Goal: Use online tool/utility: Utilize a website feature to perform a specific function

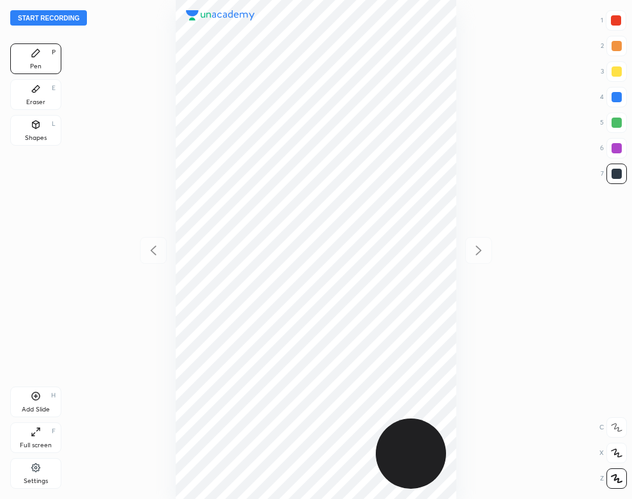
scroll to position [499, 428]
click at [77, 16] on button "Start recording" at bounding box center [48, 17] width 77 height 15
click at [457, 66] on div "00 : 25" at bounding box center [316, 249] width 428 height 499
click at [459, 65] on div "00 : 25" at bounding box center [316, 249] width 428 height 499
click at [458, 58] on div "00 : 26" at bounding box center [316, 249] width 428 height 499
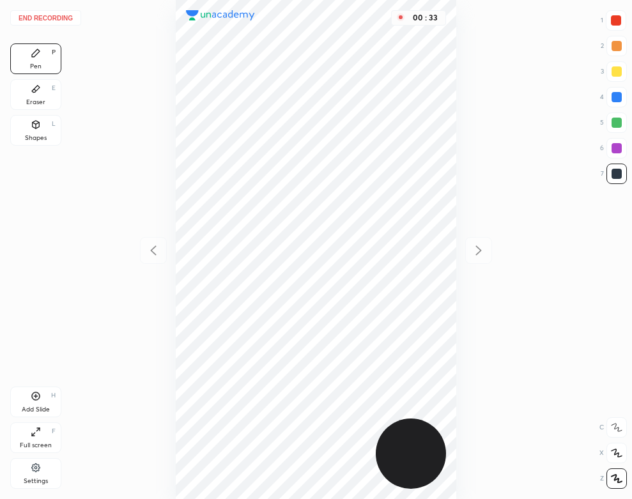
click at [47, 97] on div "Eraser E" at bounding box center [35, 94] width 51 height 31
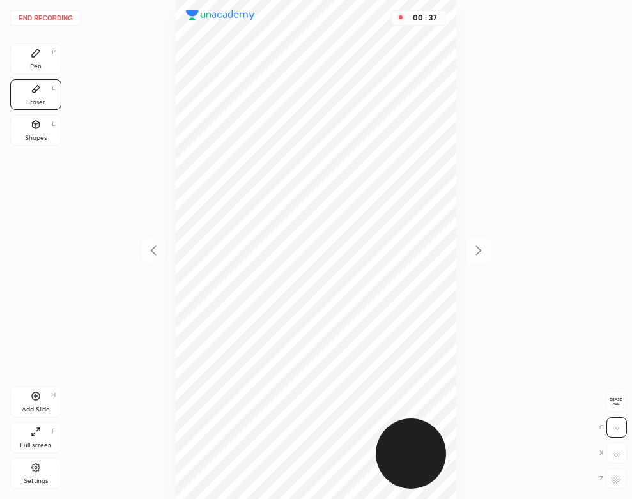
click at [20, 55] on div "Pen P" at bounding box center [35, 58] width 51 height 31
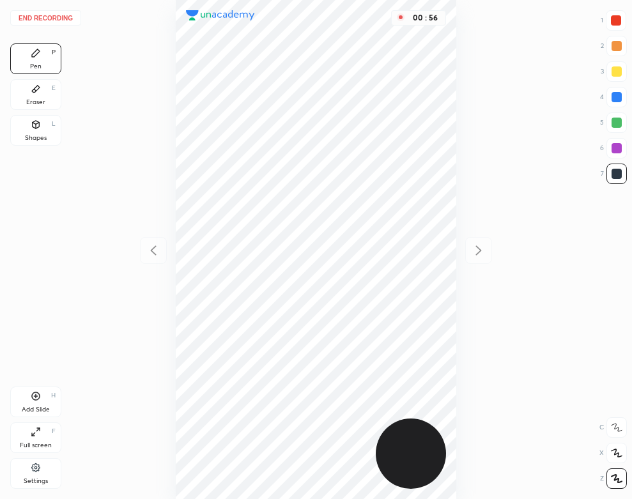
click at [47, 106] on div "Eraser E" at bounding box center [35, 94] width 51 height 31
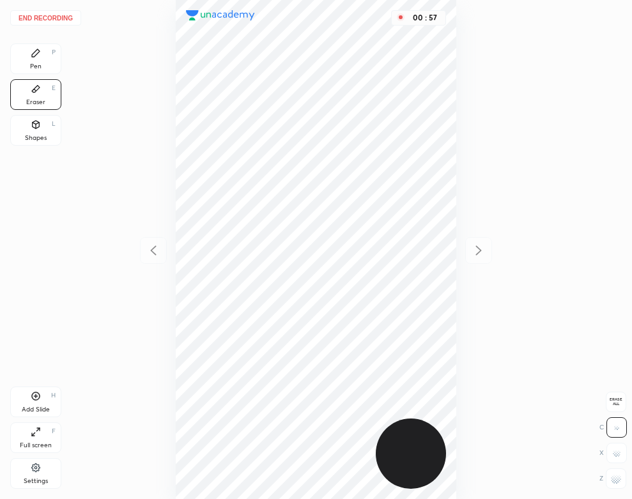
click at [63, 74] on div "End recording 1 2 3 4 5 6 7 R O A L C X Z Erase all C X Z Pen P Eraser E Shapes…" at bounding box center [316, 249] width 632 height 499
click at [39, 61] on div "Pen P" at bounding box center [35, 58] width 51 height 31
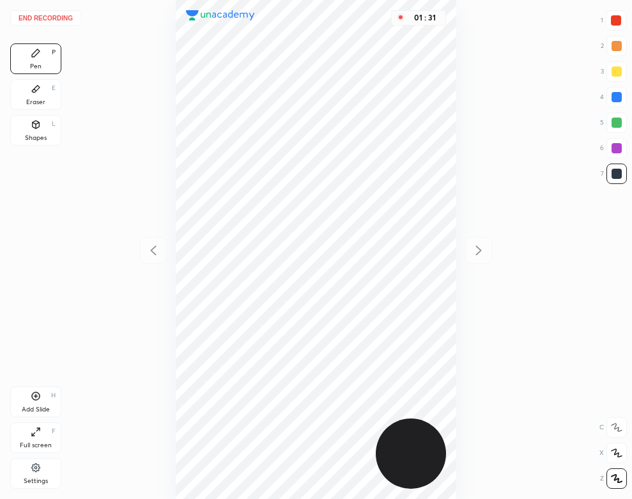
click at [464, 321] on div "01 : 31" at bounding box center [316, 249] width 428 height 499
click at [33, 341] on div "Pen P Eraser E Shapes L Add Slide H Full screen F Settings" at bounding box center [35, 268] width 51 height 451
click at [45, 403] on div "Add Slide H" at bounding box center [35, 402] width 51 height 31
click at [36, 89] on icon at bounding box center [36, 89] width 8 height 7
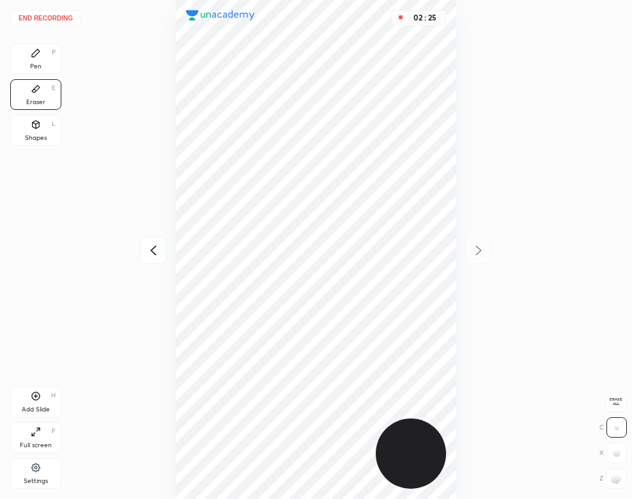
click at [27, 63] on div "Pen P" at bounding box center [35, 58] width 51 height 31
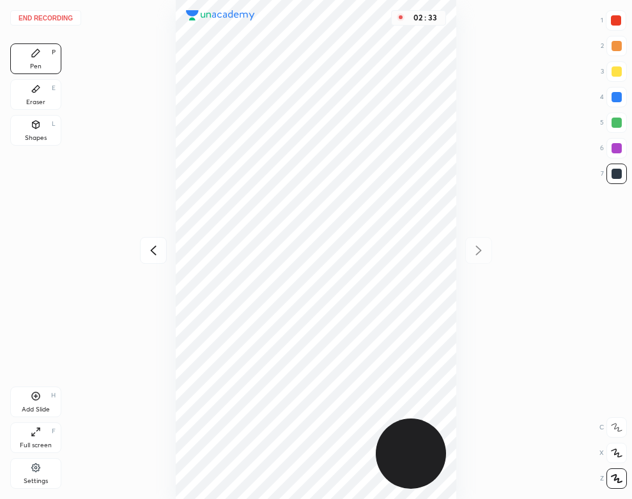
click at [61, 19] on button "End recording" at bounding box center [45, 17] width 71 height 15
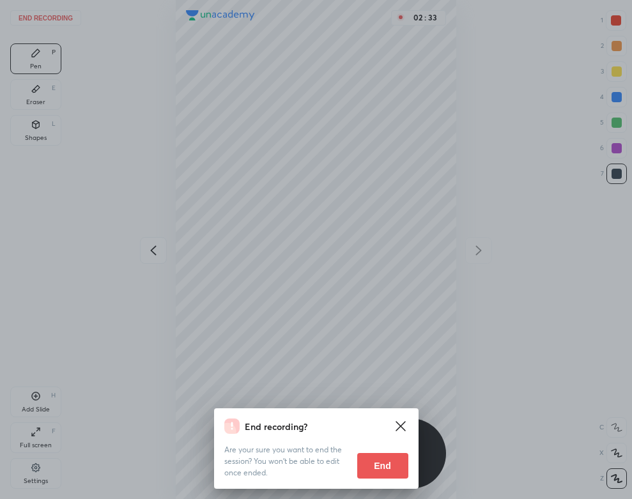
click at [380, 475] on button "End" at bounding box center [382, 466] width 51 height 26
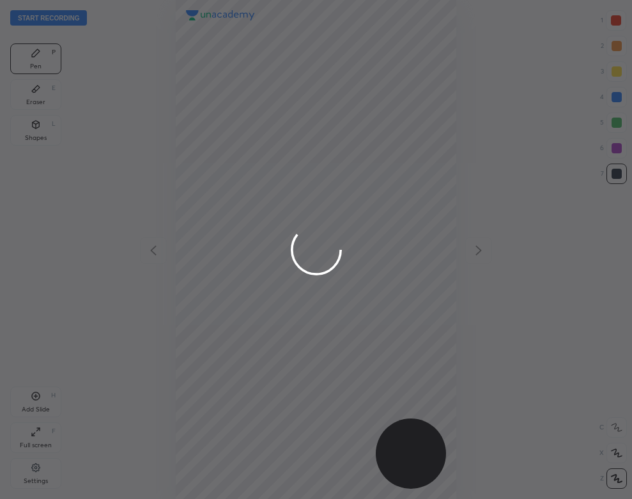
scroll to position [499, 428]
